Goal: Information Seeking & Learning: Compare options

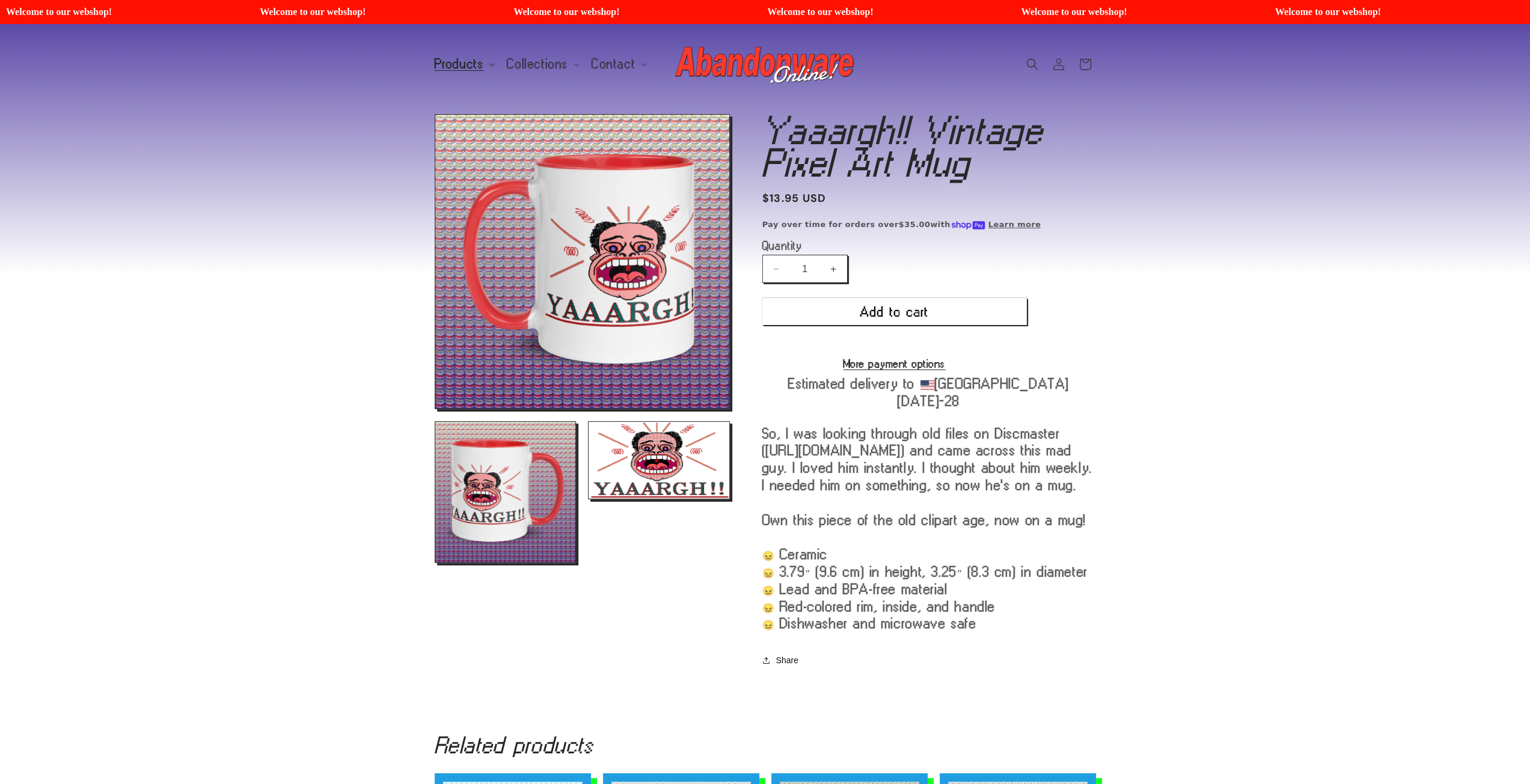
click at [462, 62] on span "Products" at bounding box center [459, 64] width 49 height 11
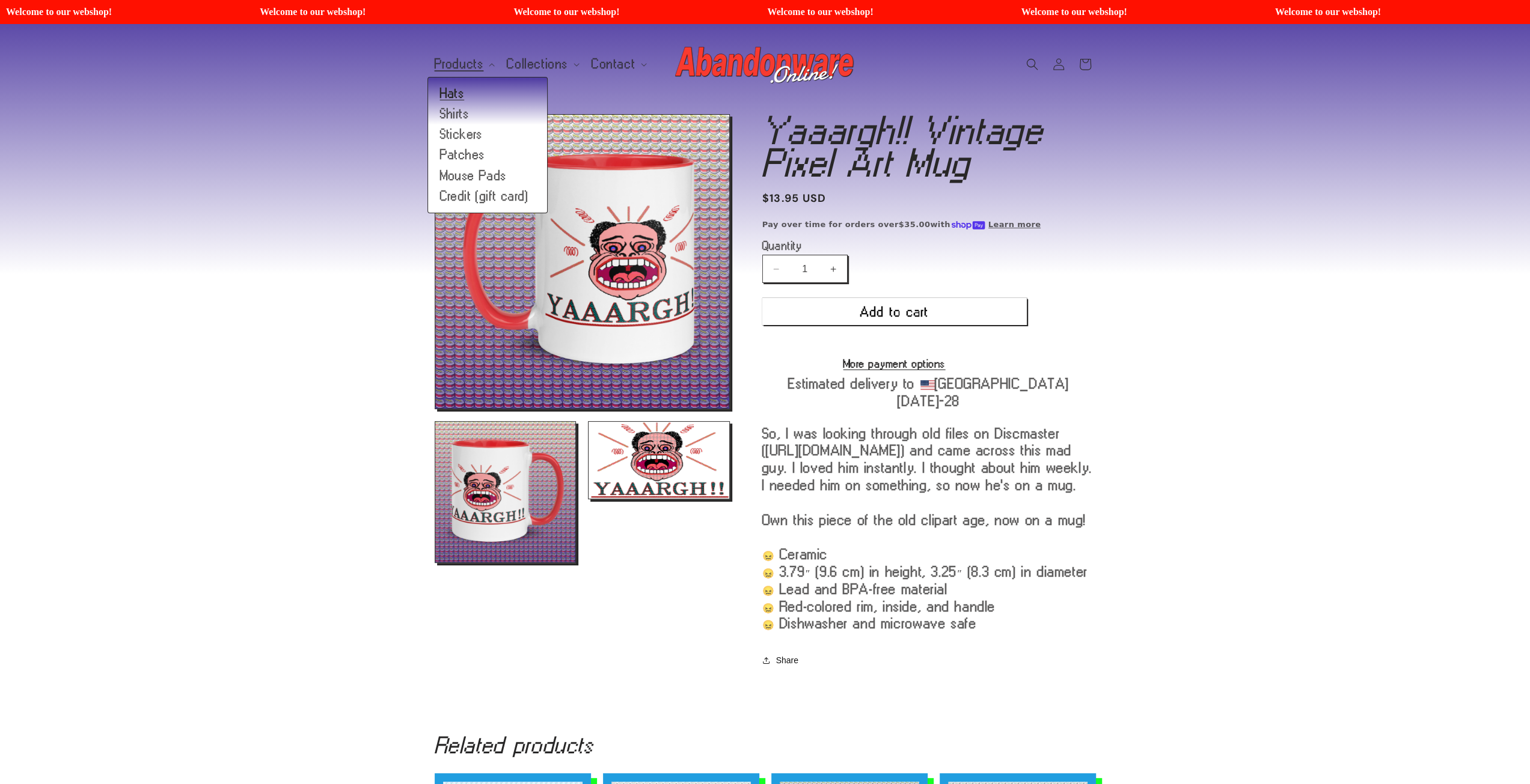
click at [480, 90] on link "Hats" at bounding box center [487, 93] width 119 height 20
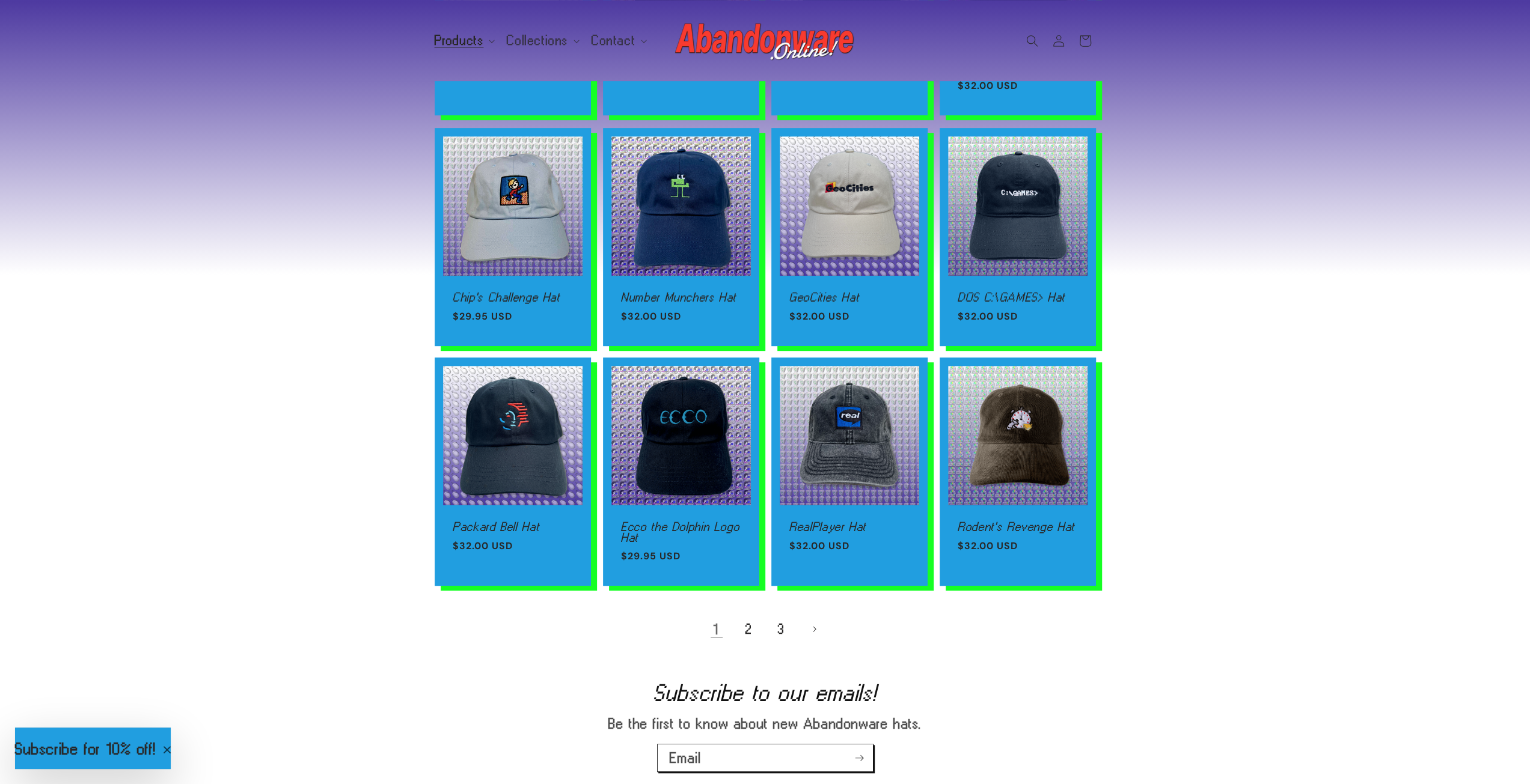
scroll to position [541, 0]
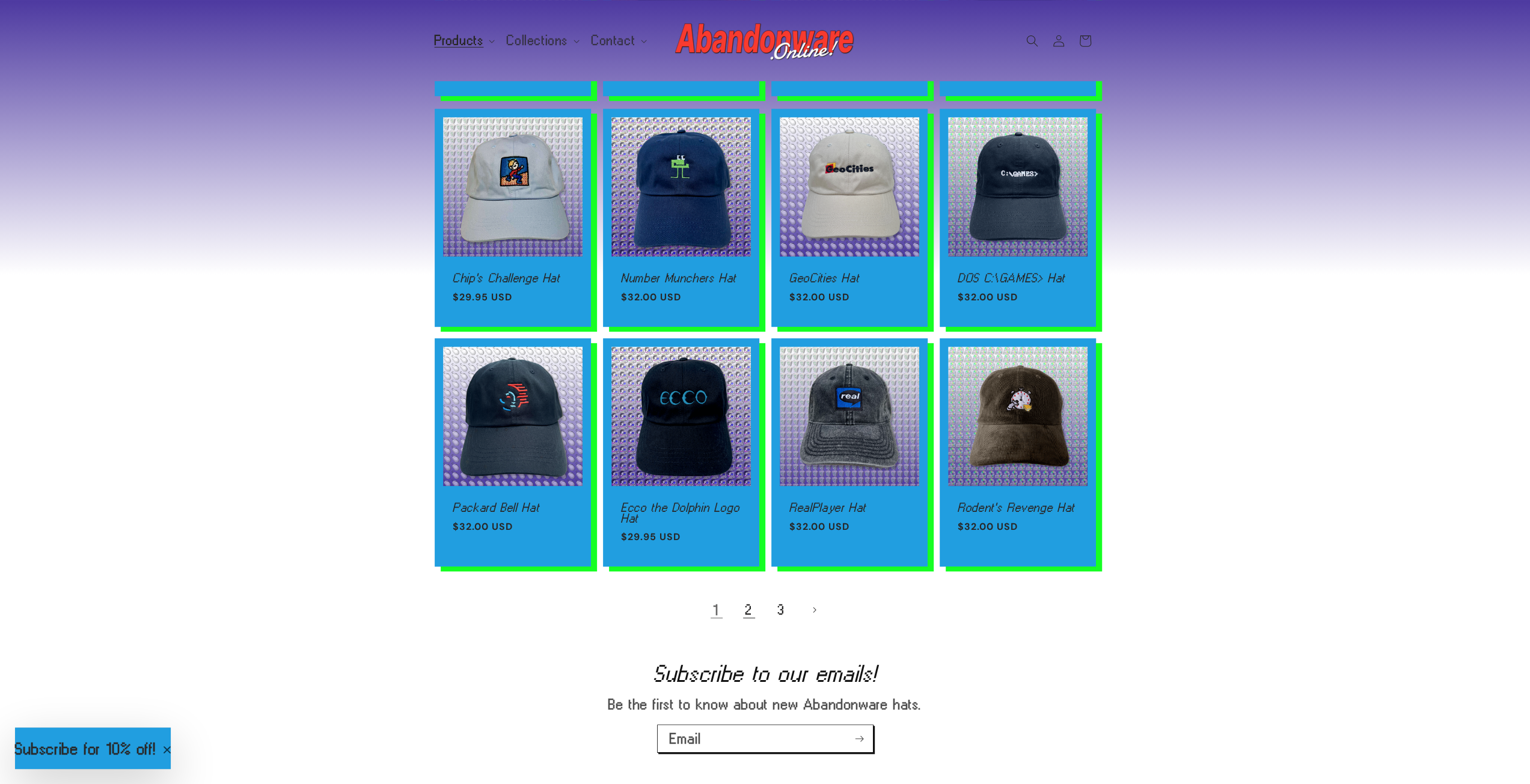
click at [741, 612] on link "2" at bounding box center [749, 609] width 27 height 26
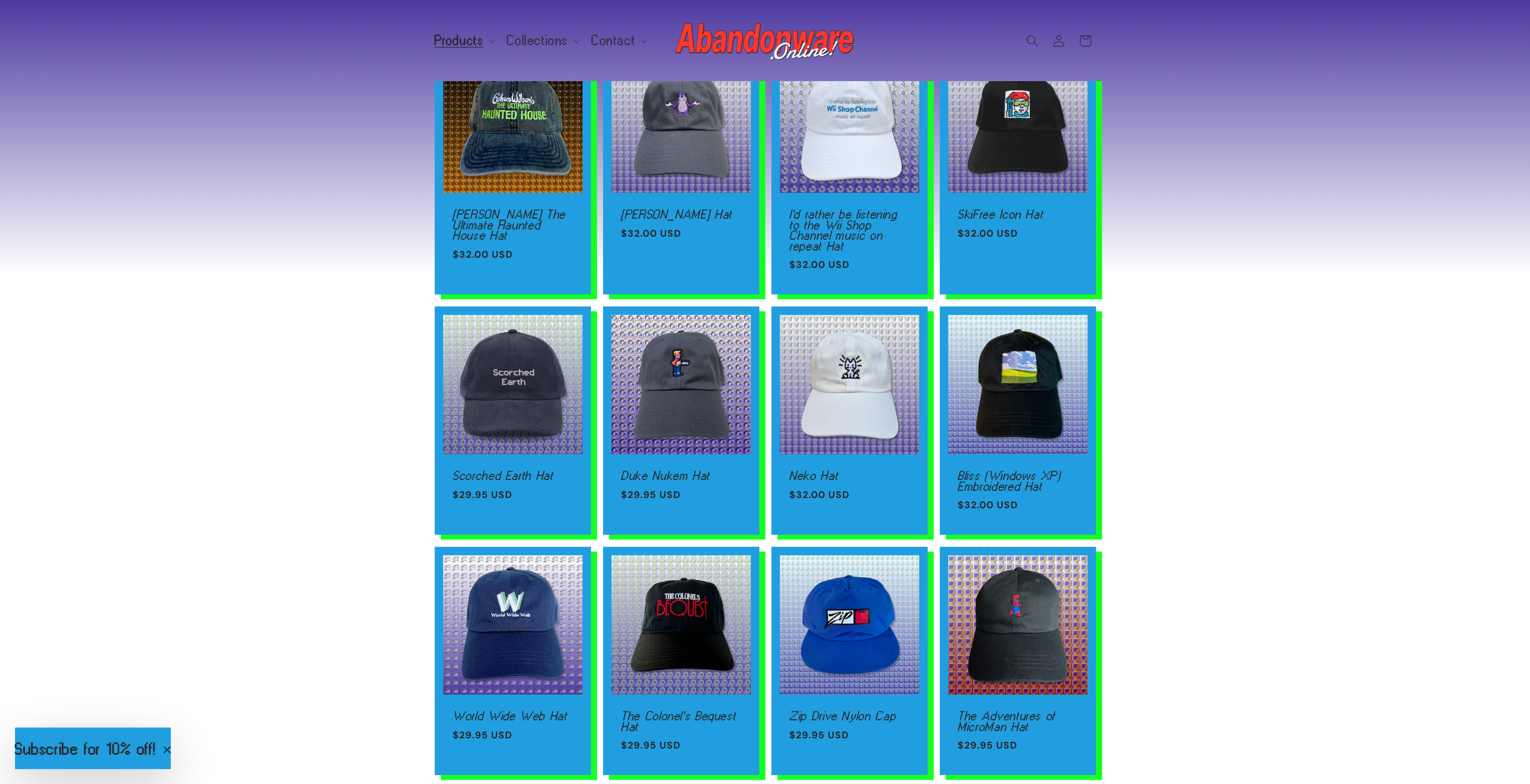
scroll to position [481, 0]
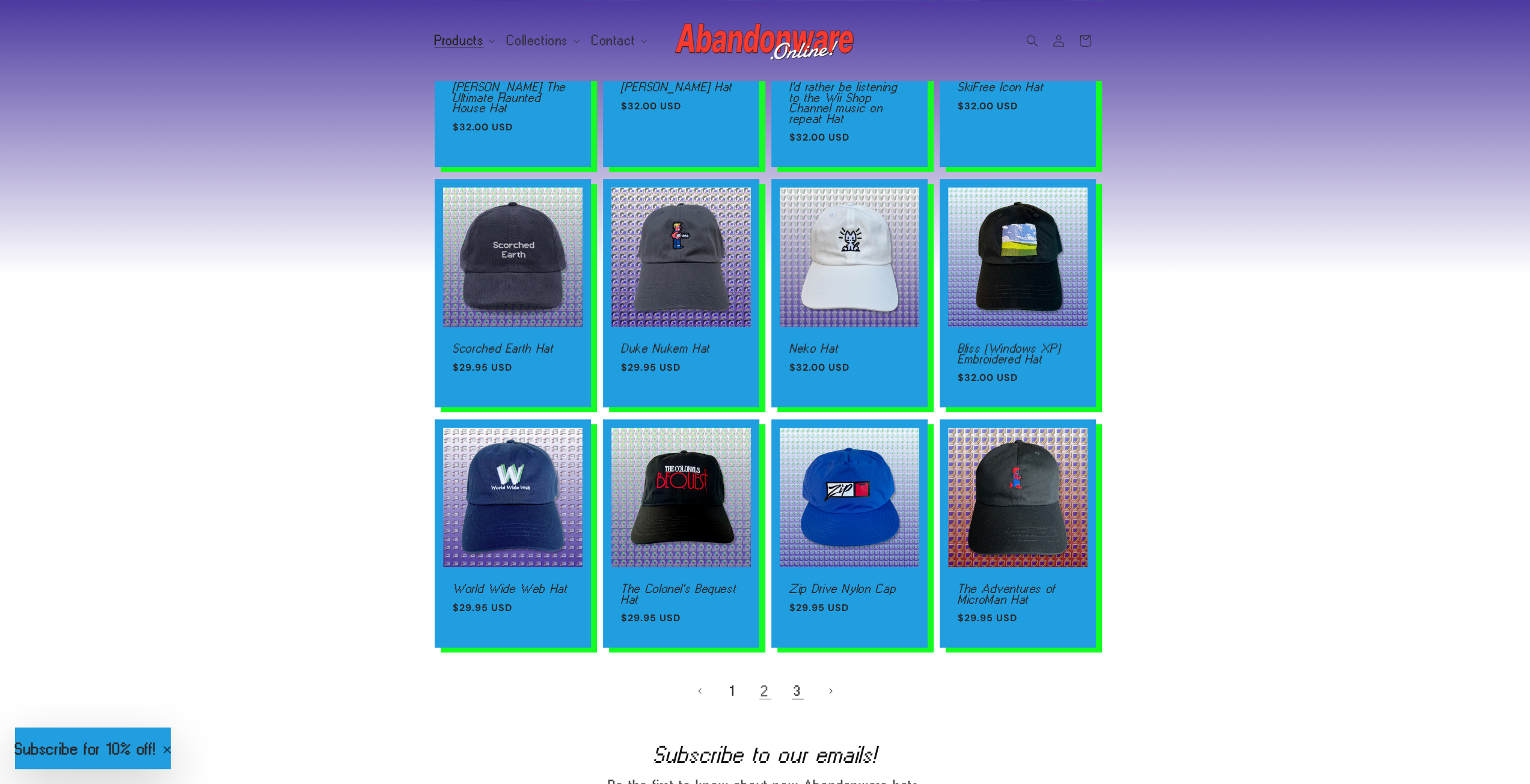
click at [795, 688] on link "3" at bounding box center [797, 691] width 27 height 26
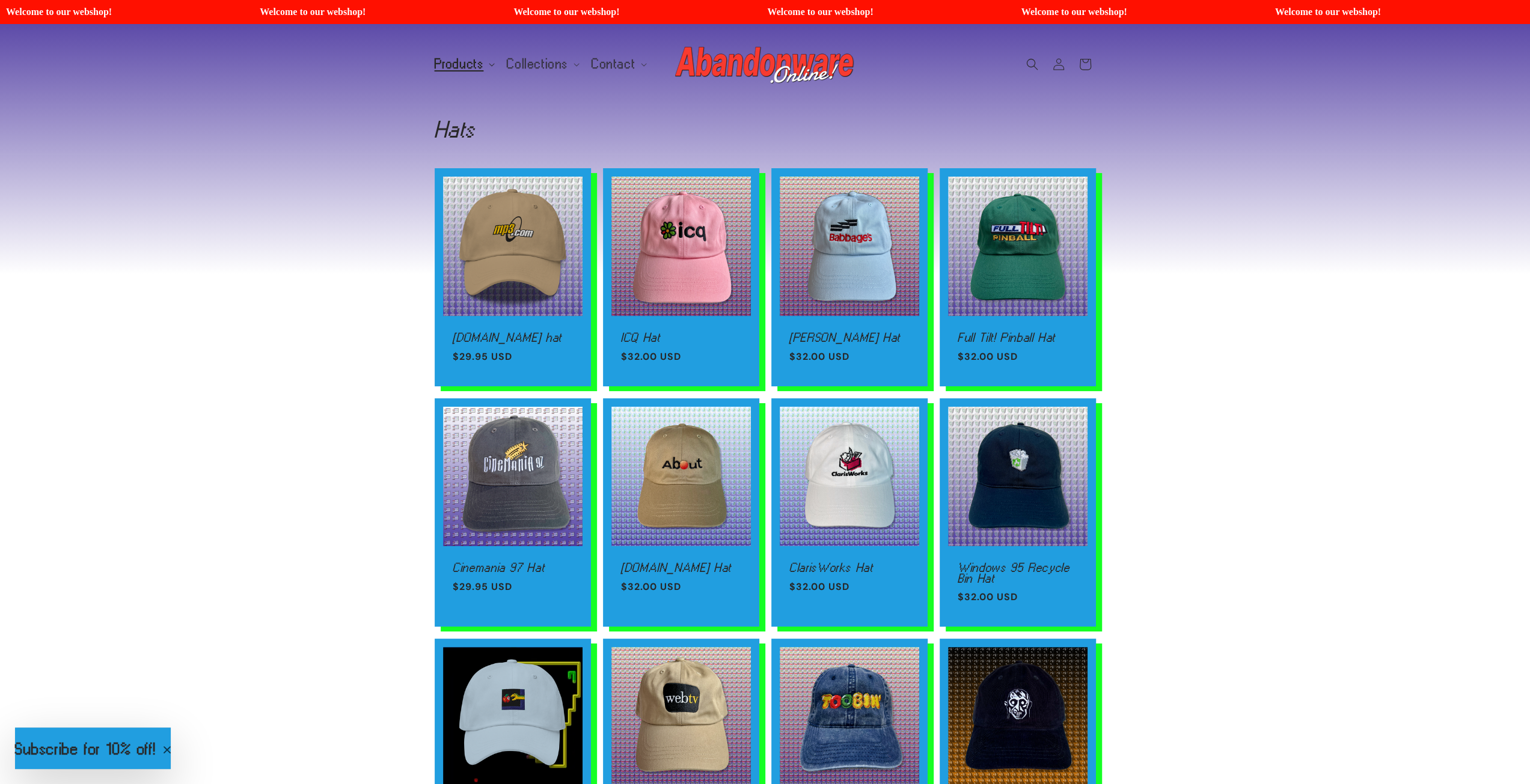
click at [453, 63] on span "Products" at bounding box center [459, 64] width 49 height 11
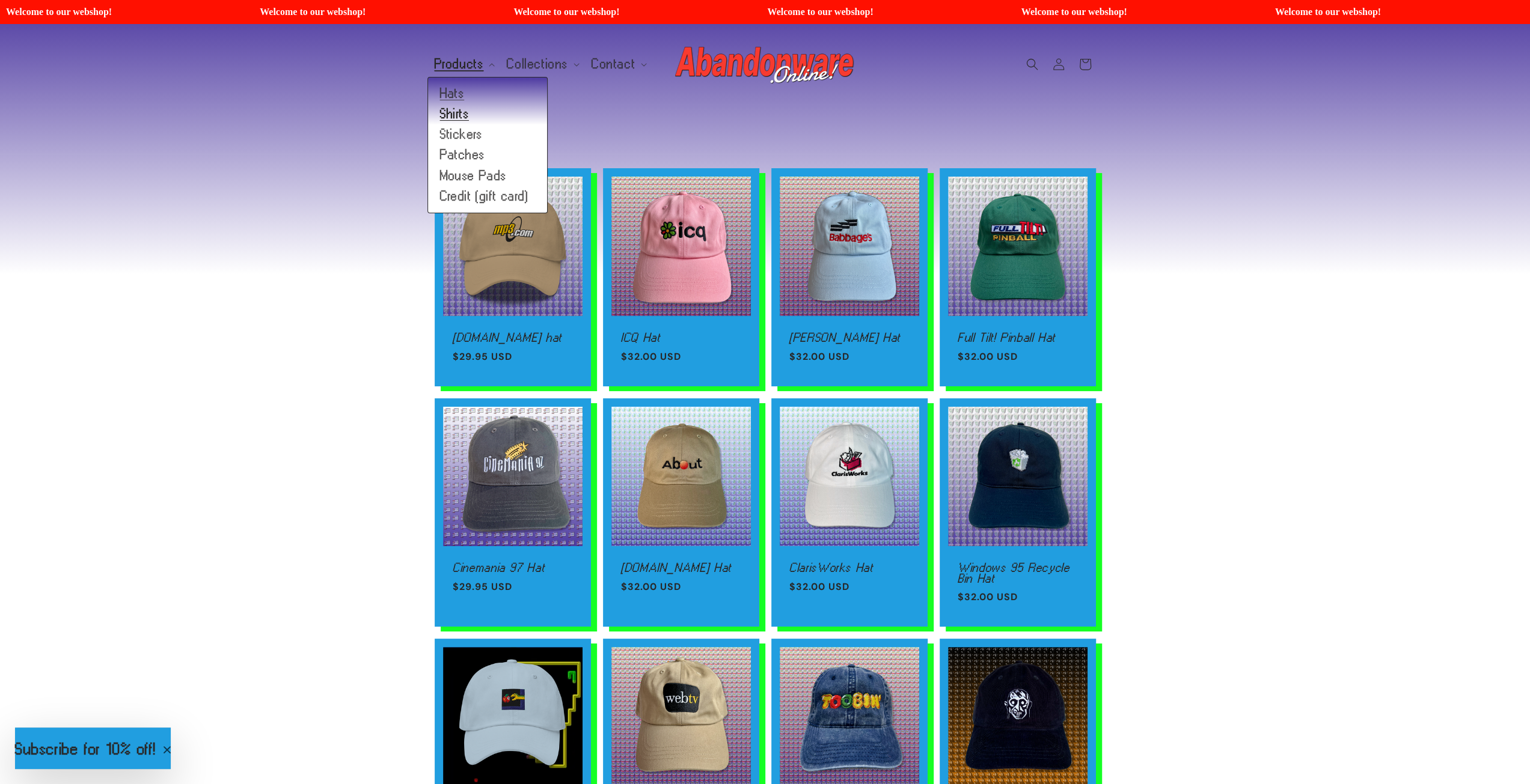
click at [459, 117] on link "Shirts" at bounding box center [487, 114] width 119 height 20
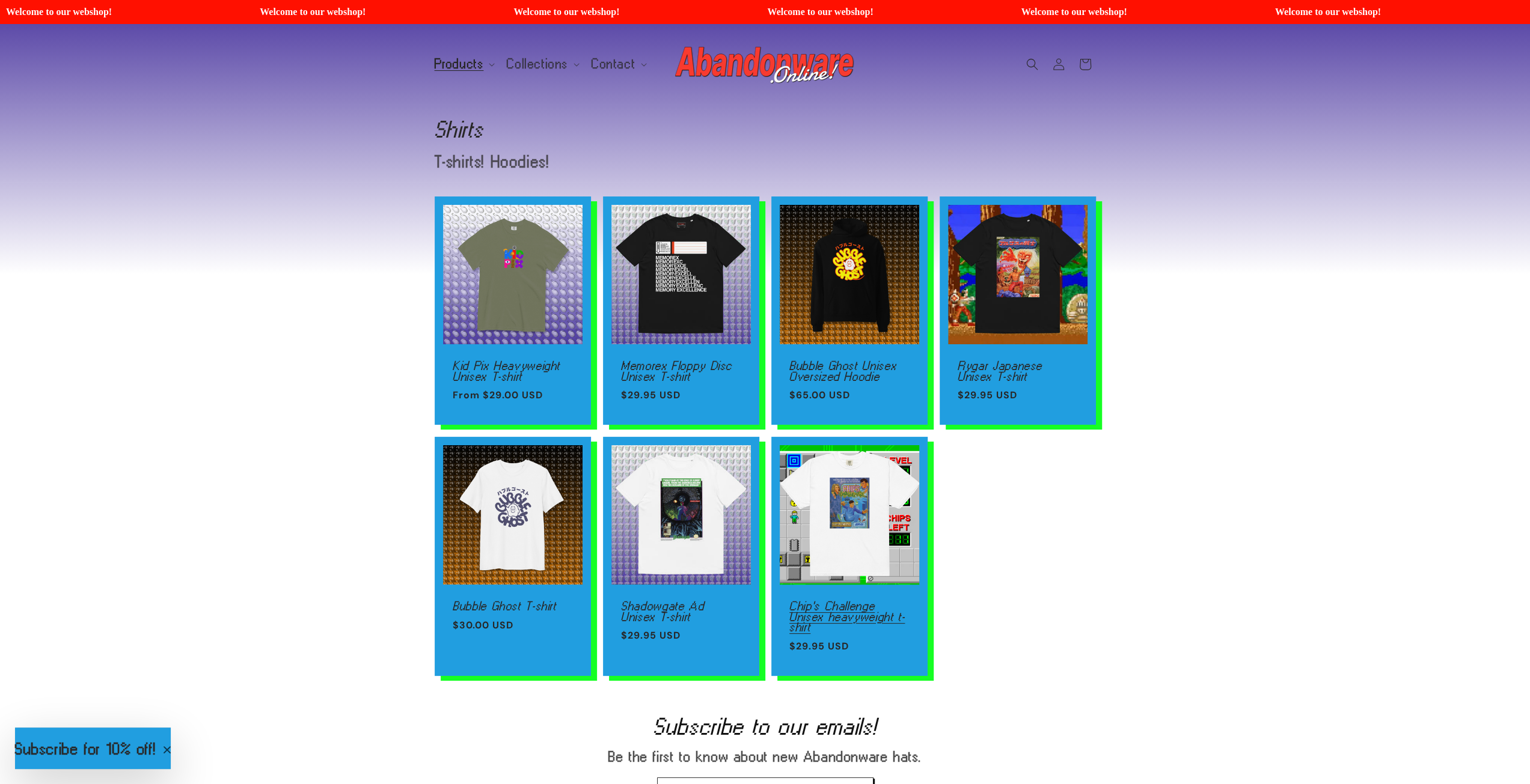
click at [881, 601] on link "Chip's Challenge Unisex heavyweight t-shirt" at bounding box center [849, 617] width 121 height 32
click at [681, 601] on link "Shadowgate Ad Unisex T-shirt" at bounding box center [681, 611] width 121 height 21
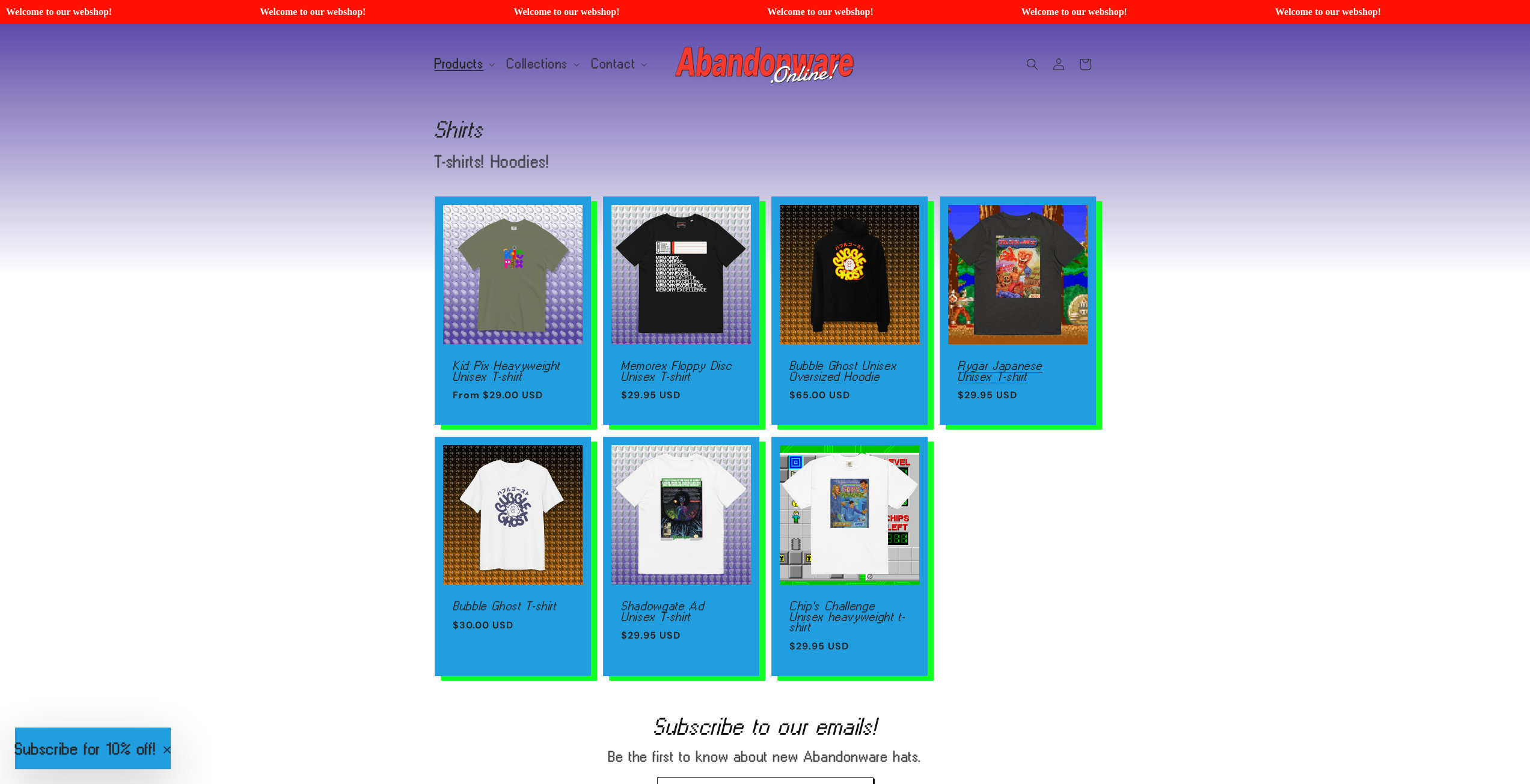
click at [1029, 361] on link "Rygar Japanese Unisex T-shirt" at bounding box center [1018, 371] width 121 height 21
click at [486, 69] on summary "Products" at bounding box center [464, 65] width 73 height 26
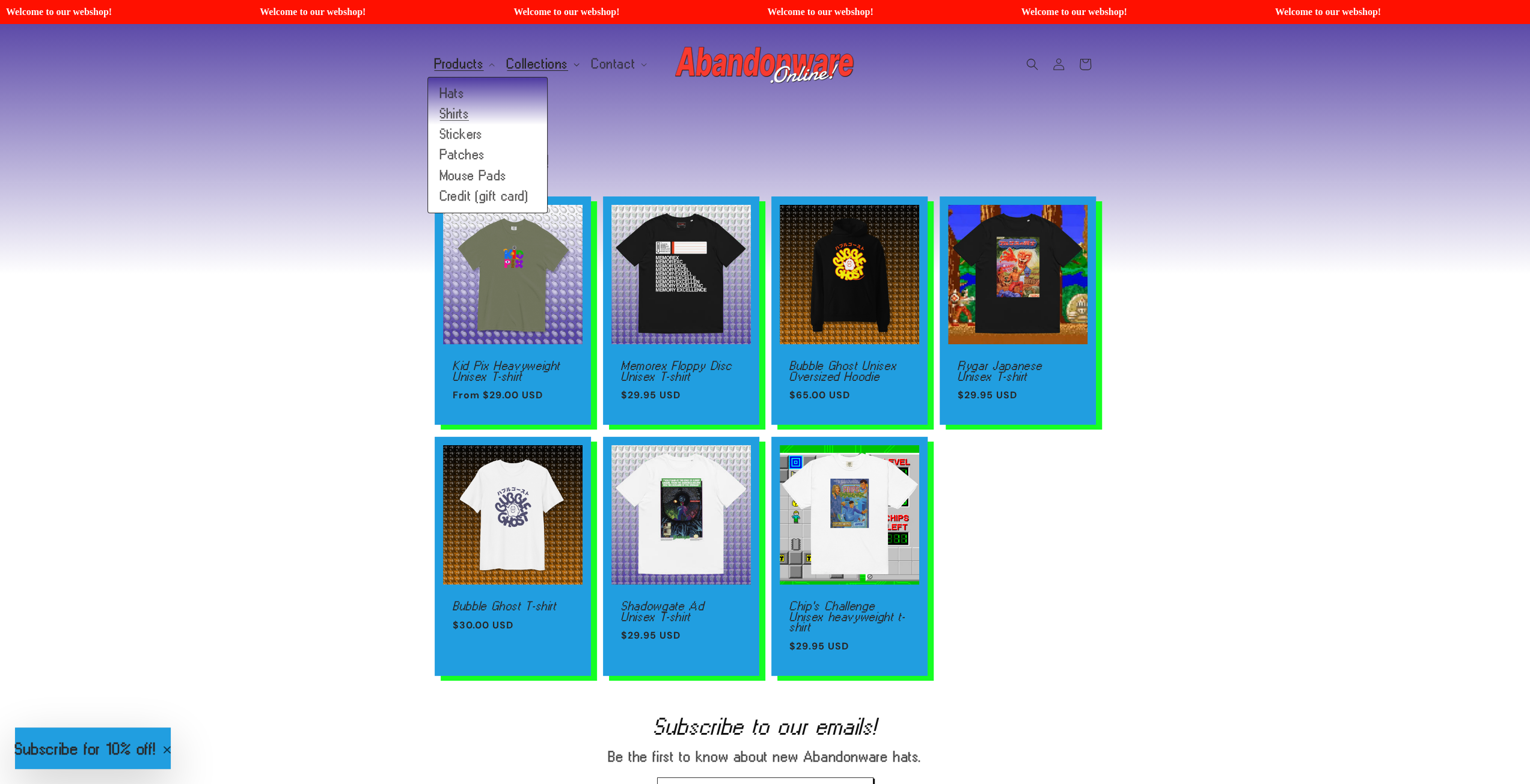
click at [526, 64] on span "Collections" at bounding box center [537, 64] width 61 height 11
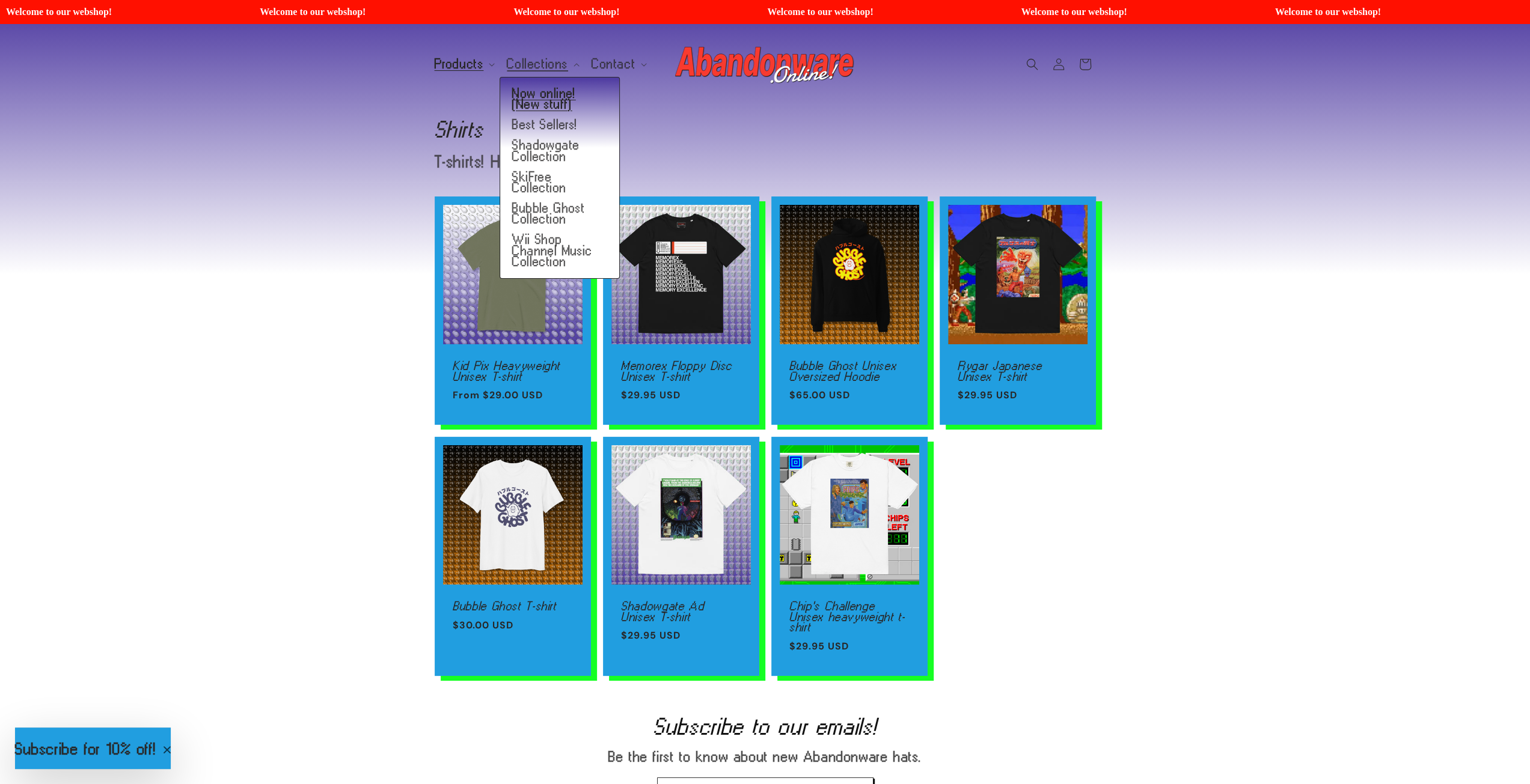
click at [573, 98] on link "Now online! (New stuff)" at bounding box center [559, 99] width 119 height 31
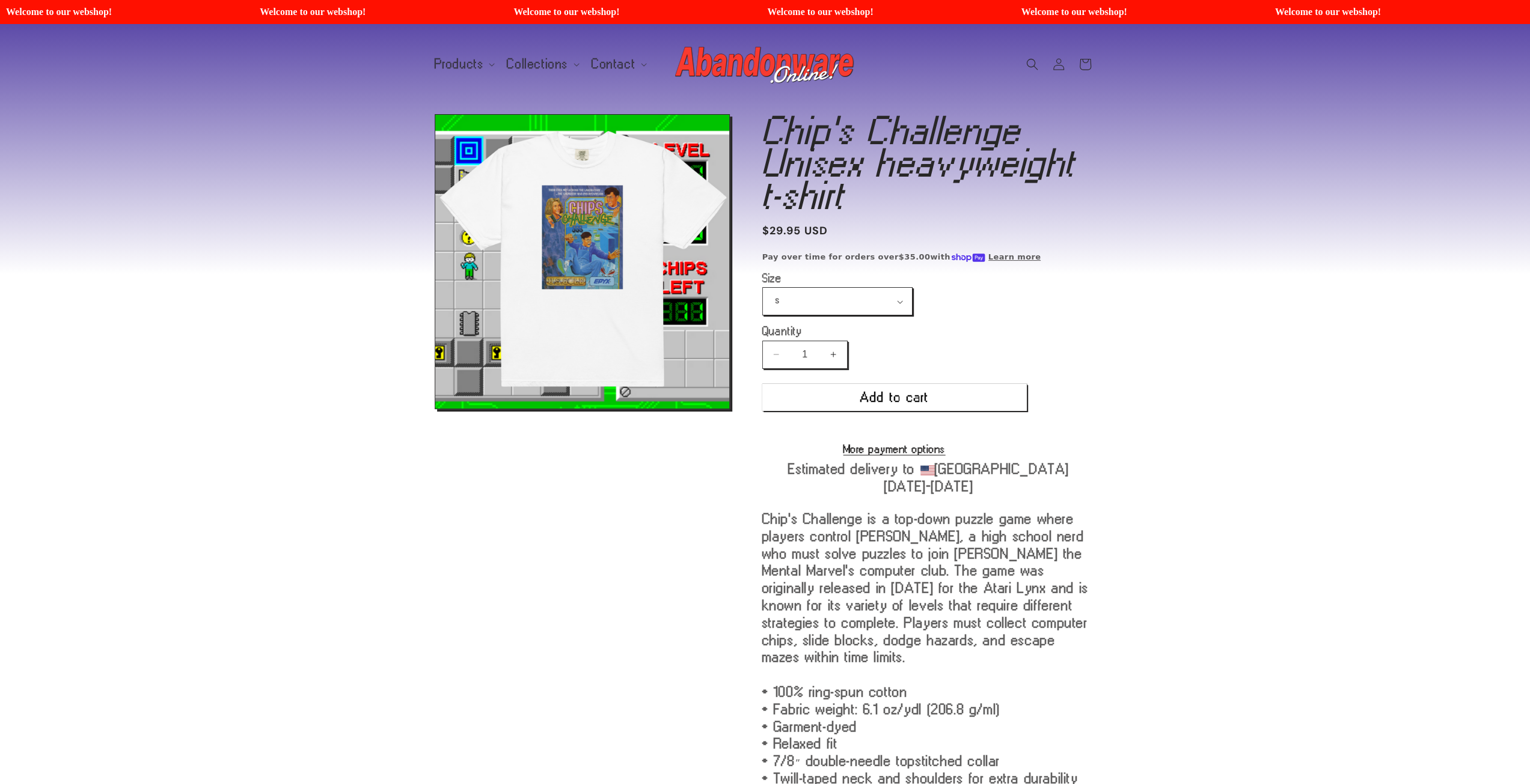
click at [435, 408] on button "Open media 1 in modal" at bounding box center [435, 408] width 0 height 0
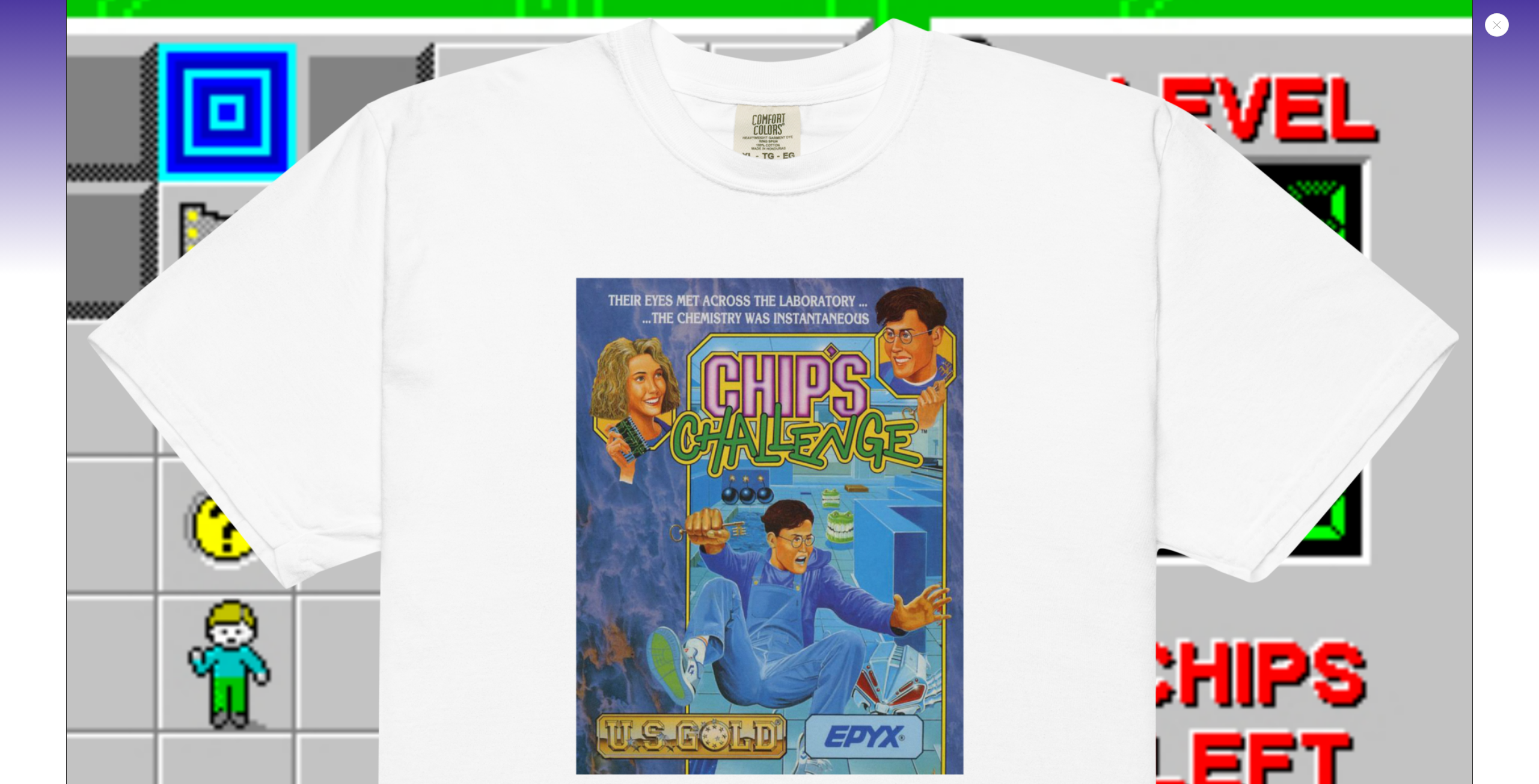
scroll to position [132, 0]
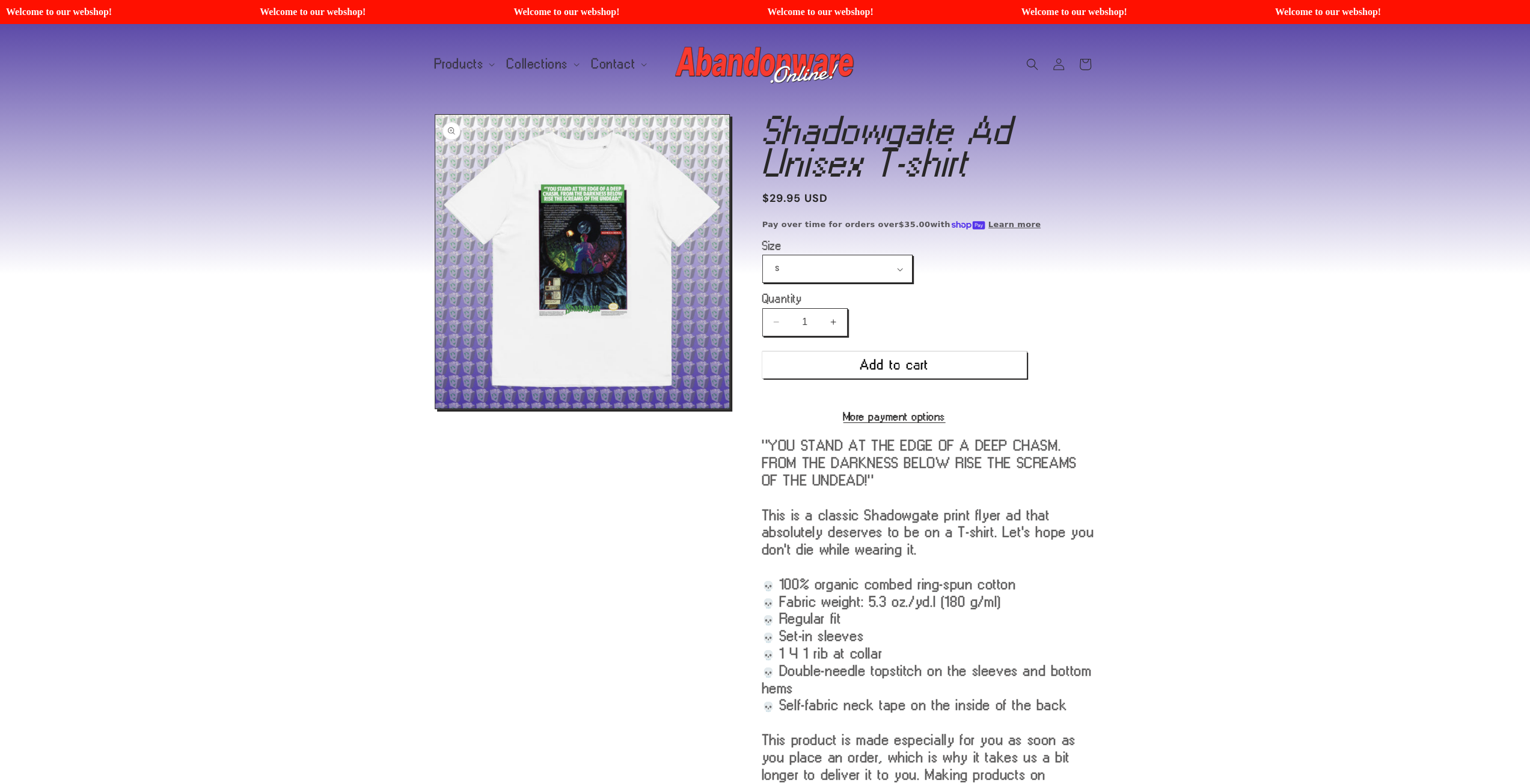
click at [435, 408] on button "Open media 1 in modal" at bounding box center [435, 408] width 0 height 0
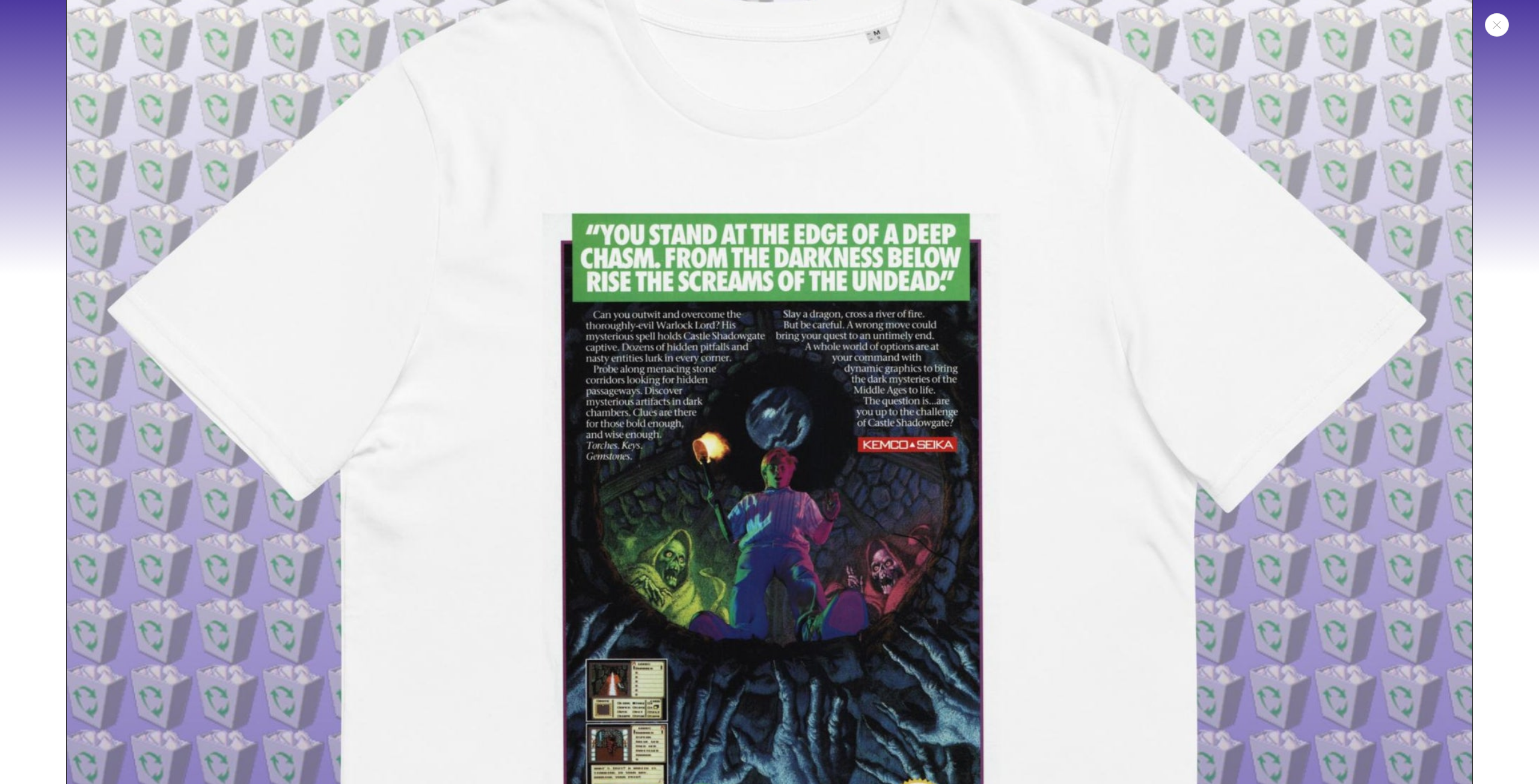
scroll to position [252, 0]
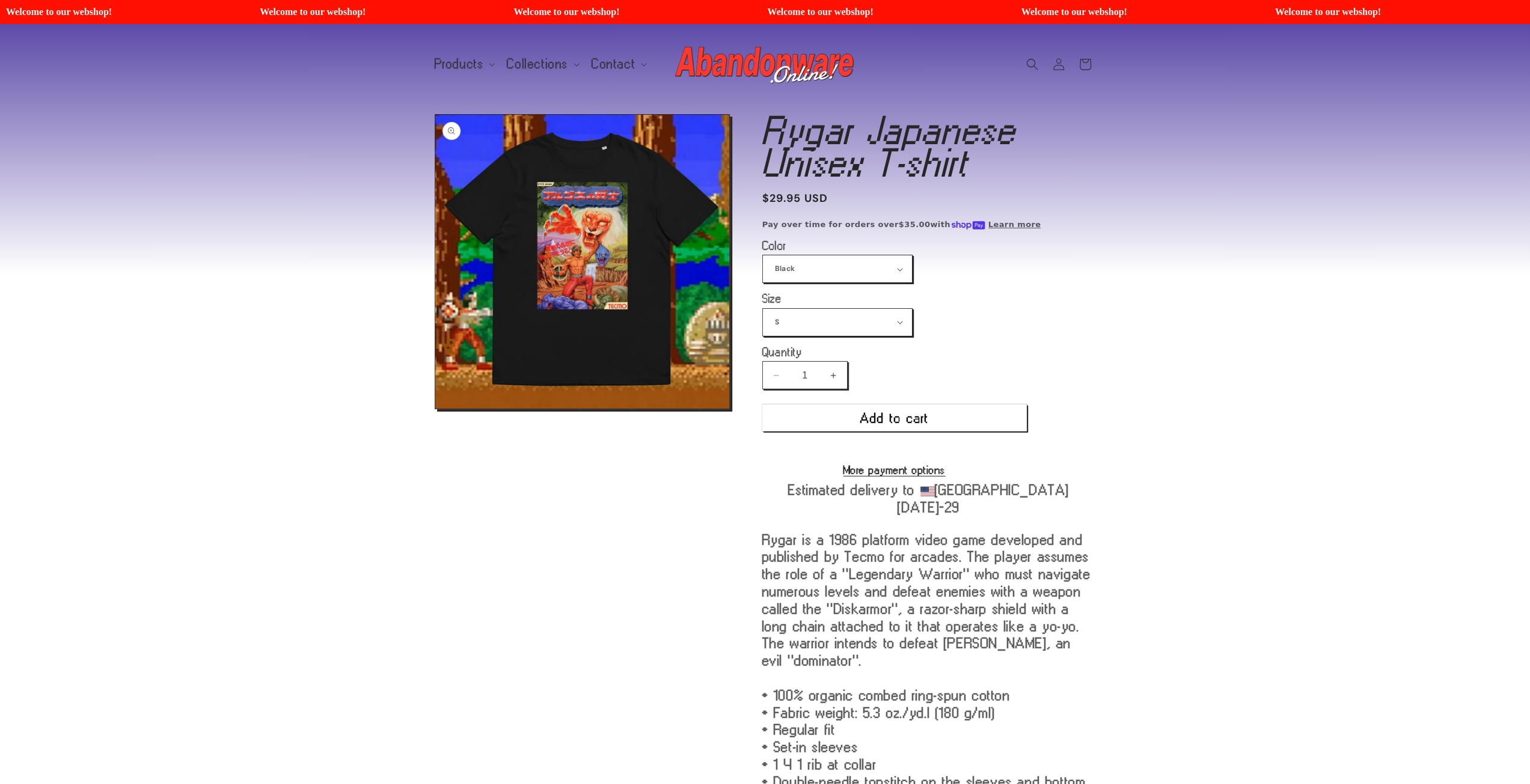
click at [435, 408] on button "Open media 1 in modal" at bounding box center [435, 408] width 0 height 0
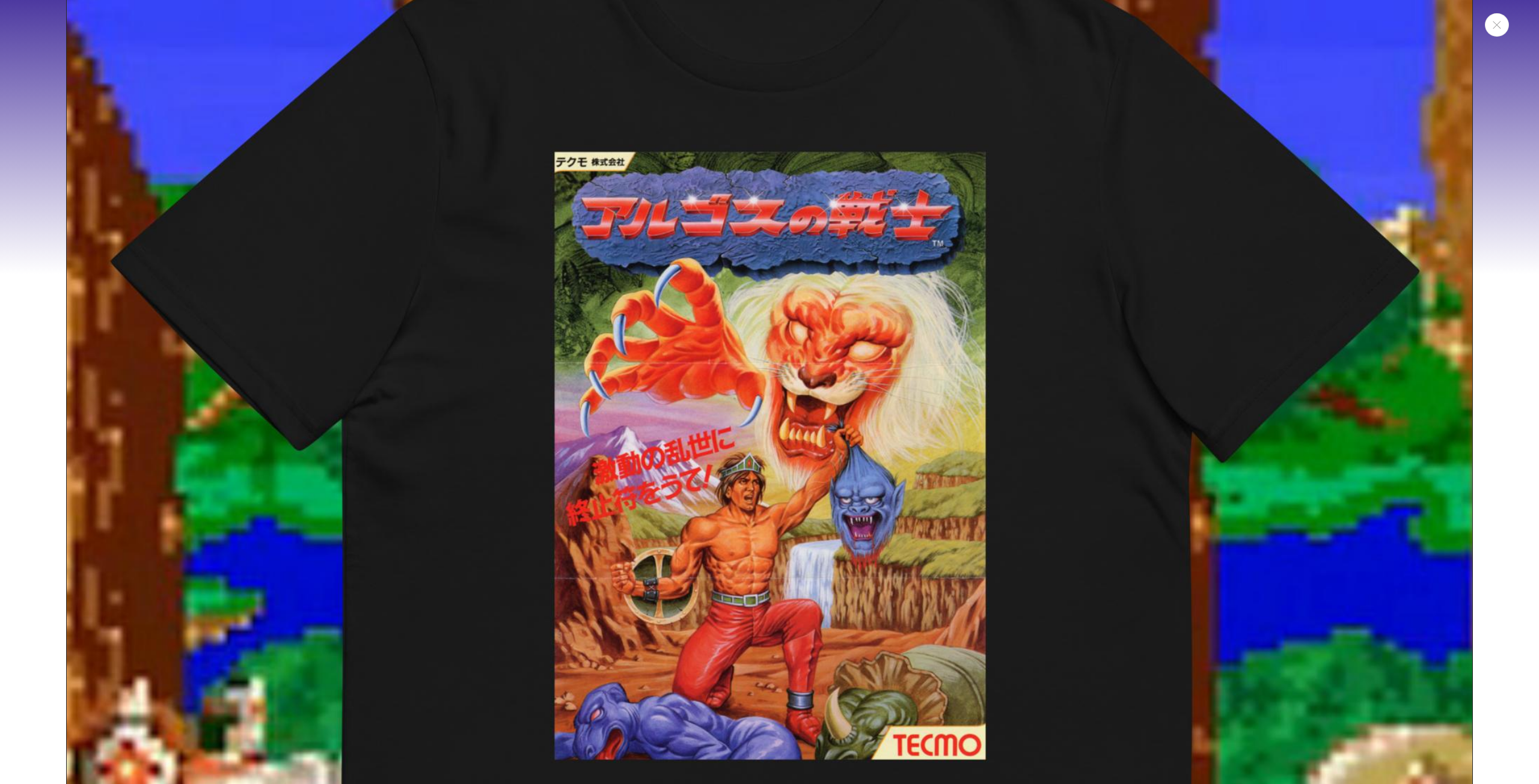
scroll to position [192, 0]
